Goal: Find specific page/section: Find specific page/section

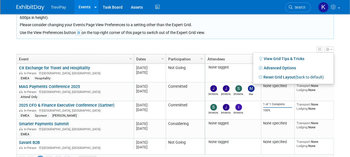
scroll to position [335, 0]
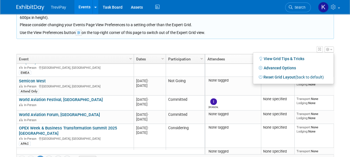
drag, startPoint x: 71, startPoint y: 96, endPoint x: 62, endPoint y: 112, distance: 17.7
click at [62, 112] on link "World Aviation Forum, [GEOGRAPHIC_DATA]" at bounding box center [59, 114] width 81 height 5
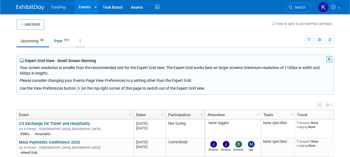
click at [81, 42] on icon at bounding box center [80, 41] width 1 height 4
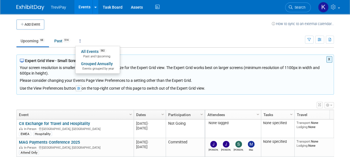
click at [81, 42] on icon at bounding box center [80, 41] width 1 height 4
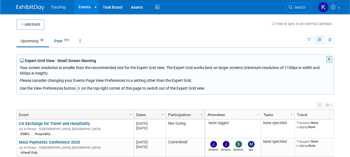
click at [319, 41] on icon "button" at bounding box center [320, 40] width 4 height 4
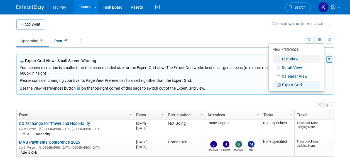
click at [298, 60] on link "List View" at bounding box center [296, 59] width 47 height 8
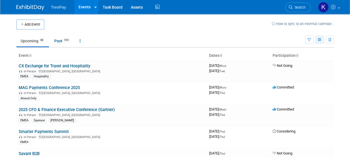
click at [320, 41] on icon "button" at bounding box center [320, 40] width 4 height 4
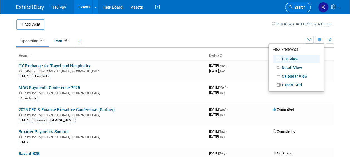
click at [296, 8] on span "Search" at bounding box center [299, 7] width 13 height 4
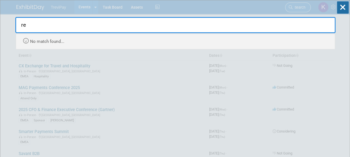
type input "r"
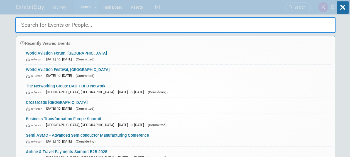
click at [333, 5] on div "Recently Viewed Events: World Aviation Forum, Lisbon In-Person Oct 7, 2025 to O…" at bounding box center [175, 84] width 321 height 168
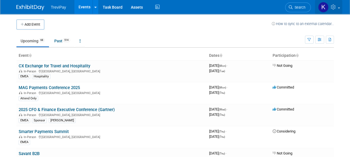
click at [333, 5] on icon at bounding box center [334, 6] width 6 height 5
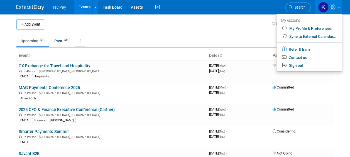
click at [81, 40] on icon at bounding box center [80, 41] width 1 height 4
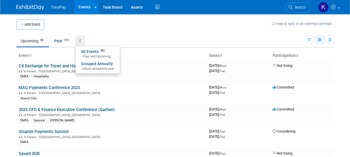
click at [319, 36] on button "button" at bounding box center [320, 40] width 9 height 8
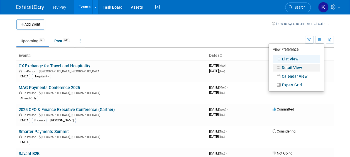
click at [300, 67] on link "Detail View" at bounding box center [296, 68] width 47 height 8
